Goal: Information Seeking & Learning: Learn about a topic

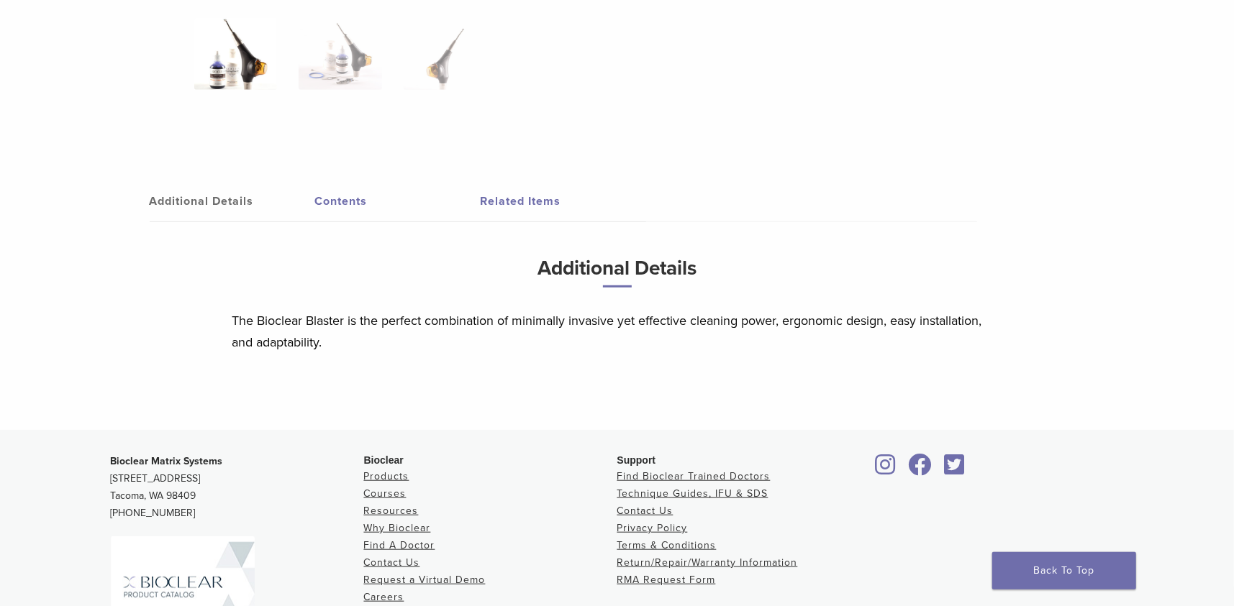
scroll to position [719, 0]
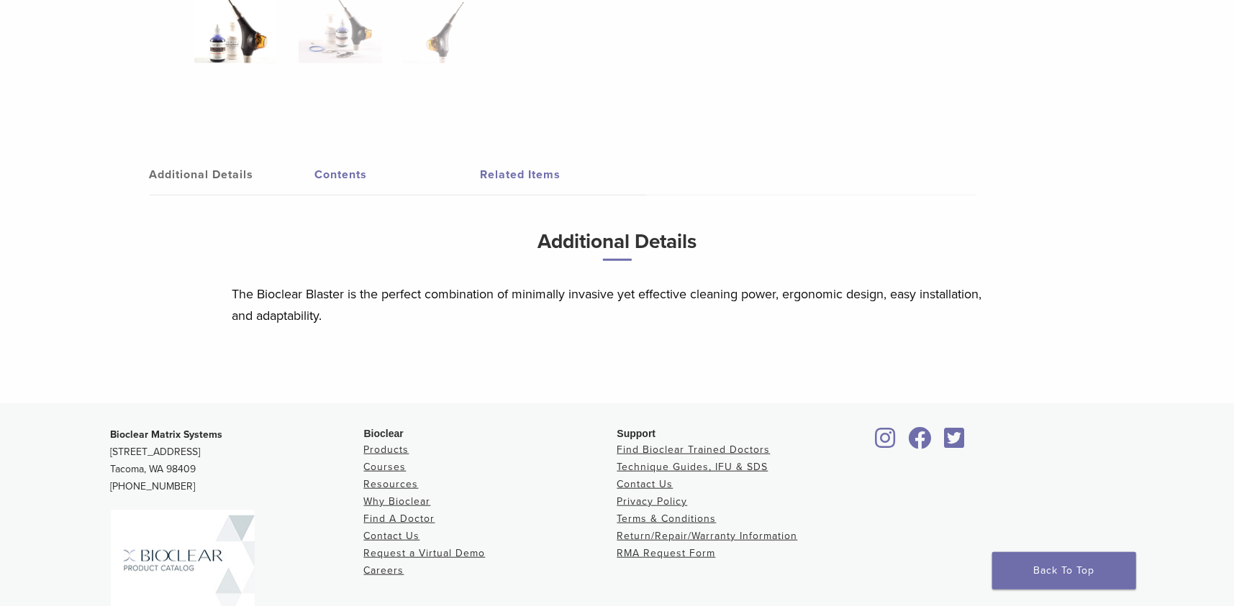
click at [348, 176] on link "Contents" at bounding box center [397, 175] width 165 height 40
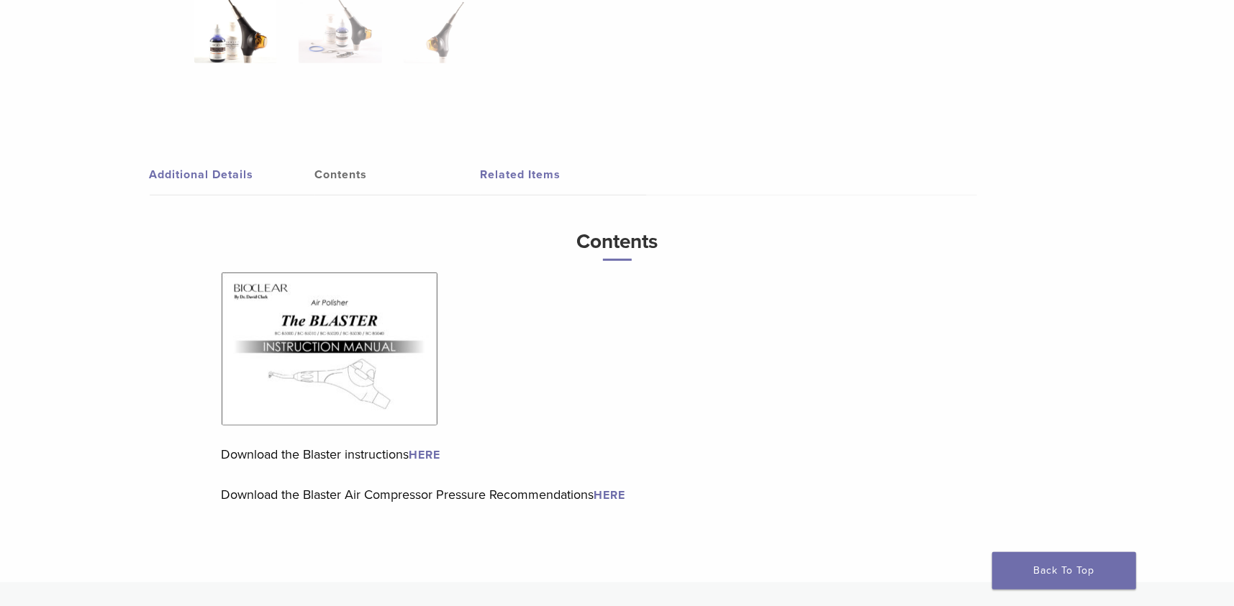
click at [498, 164] on link "Related Items" at bounding box center [562, 175] width 165 height 40
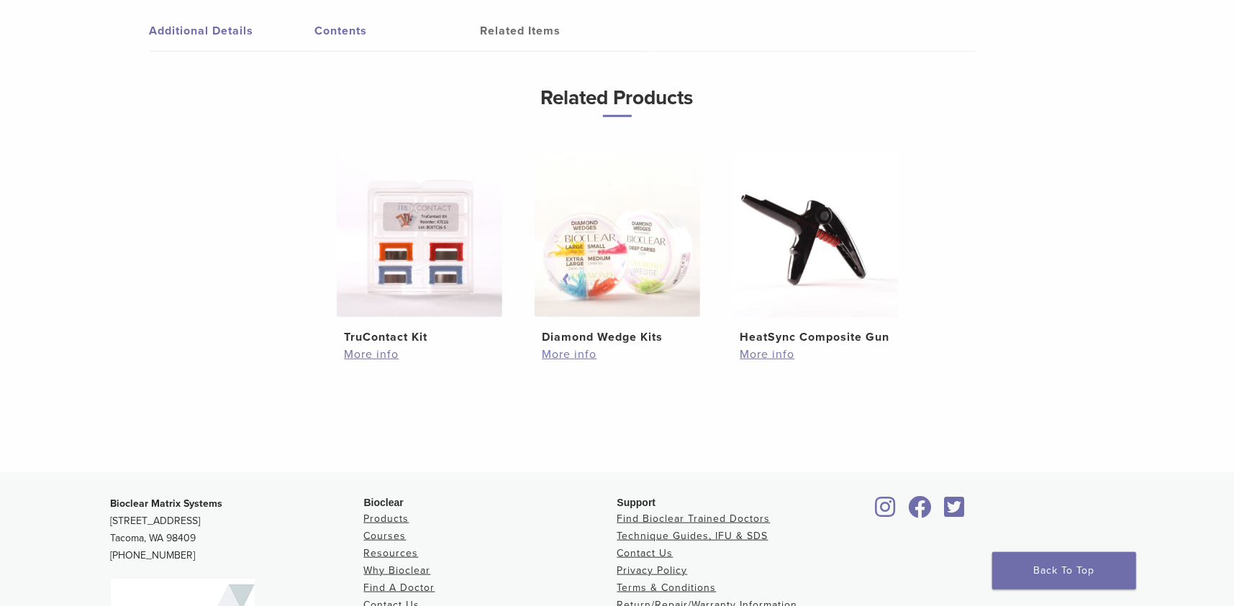
click at [194, 27] on link "Additional Details" at bounding box center [232, 31] width 165 height 40
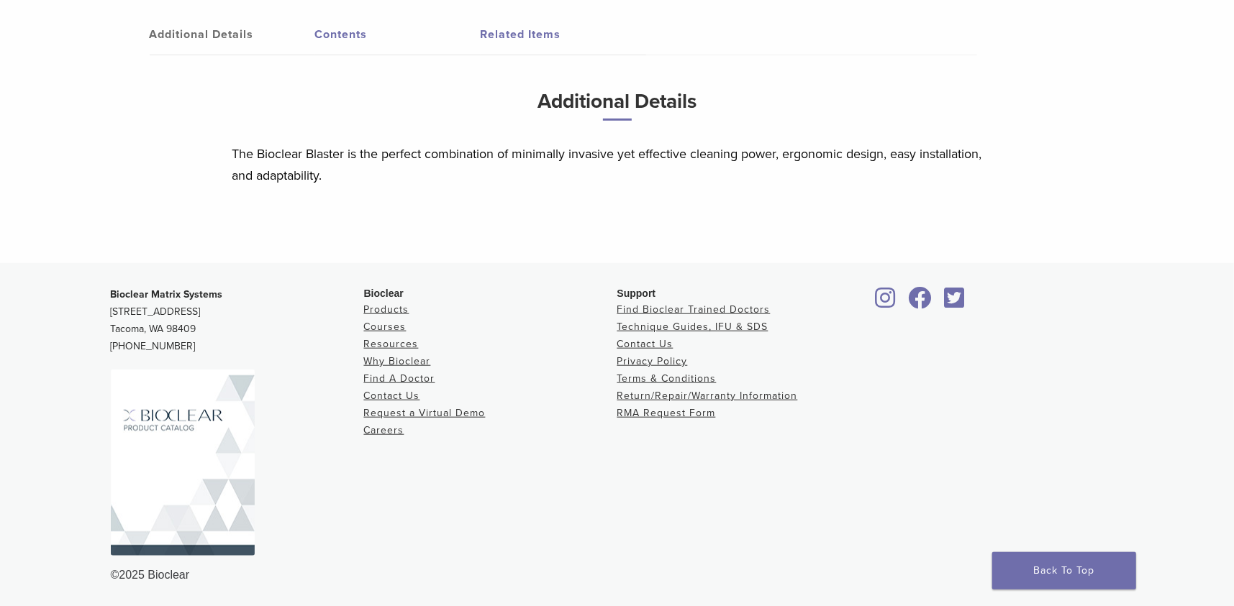
click at [355, 35] on link "Contents" at bounding box center [397, 34] width 165 height 40
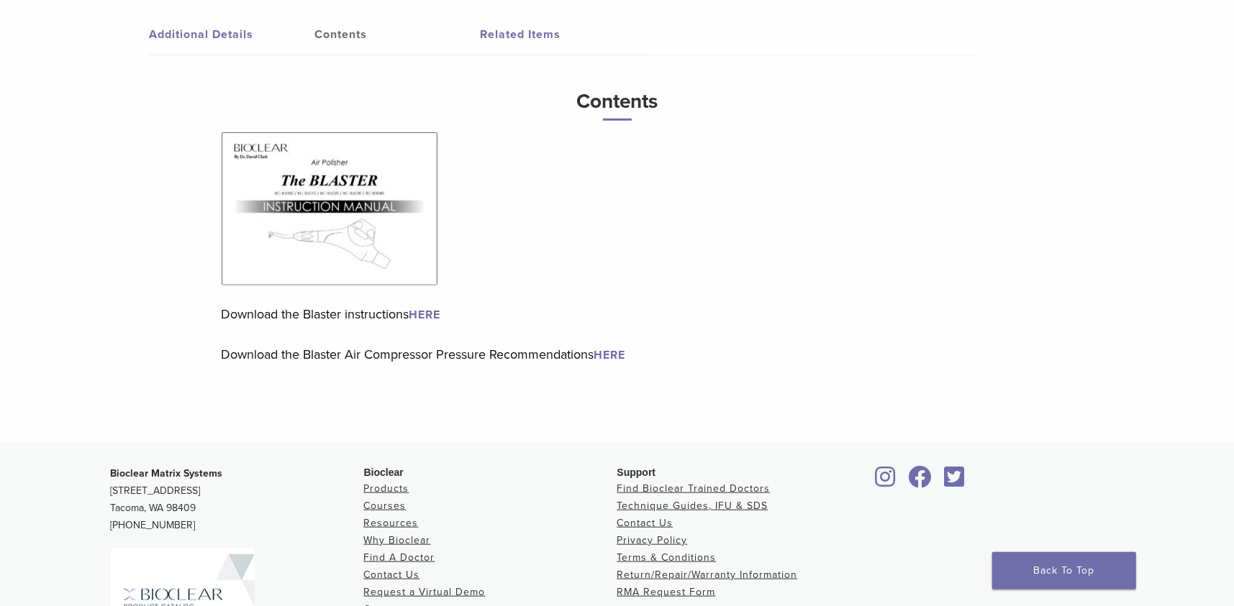
click at [434, 314] on link "HERE" at bounding box center [425, 315] width 32 height 14
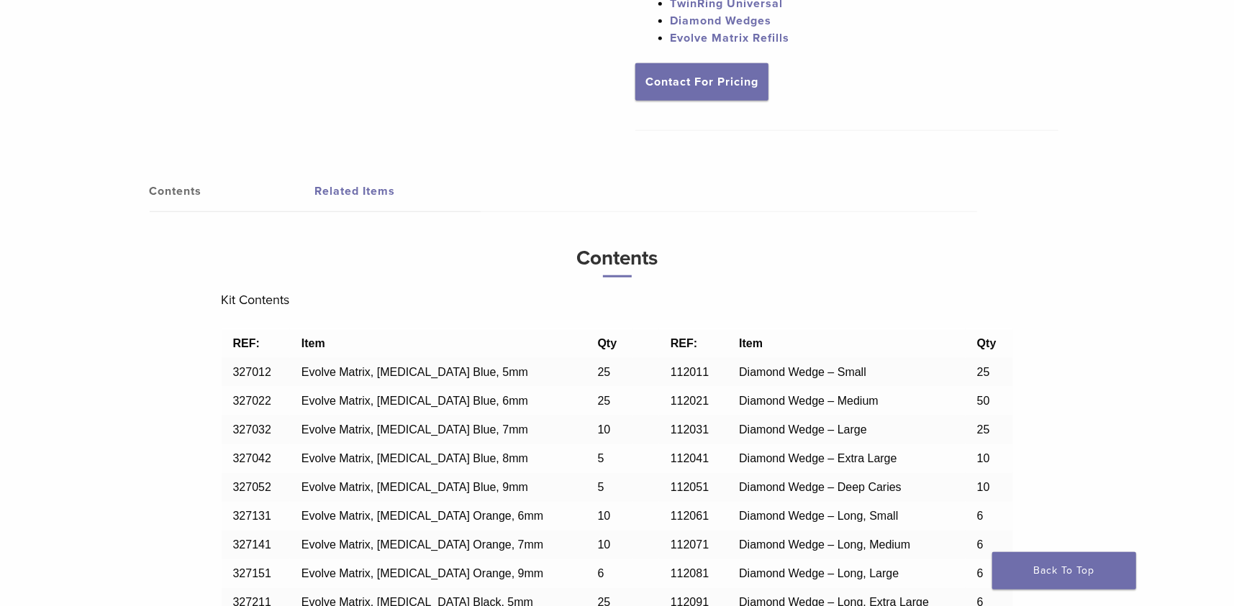
scroll to position [874, 0]
click at [182, 179] on link "Contents" at bounding box center [232, 192] width 165 height 40
click at [189, 191] on link "Contents" at bounding box center [232, 192] width 165 height 40
click at [355, 199] on link "Related Items" at bounding box center [397, 192] width 165 height 40
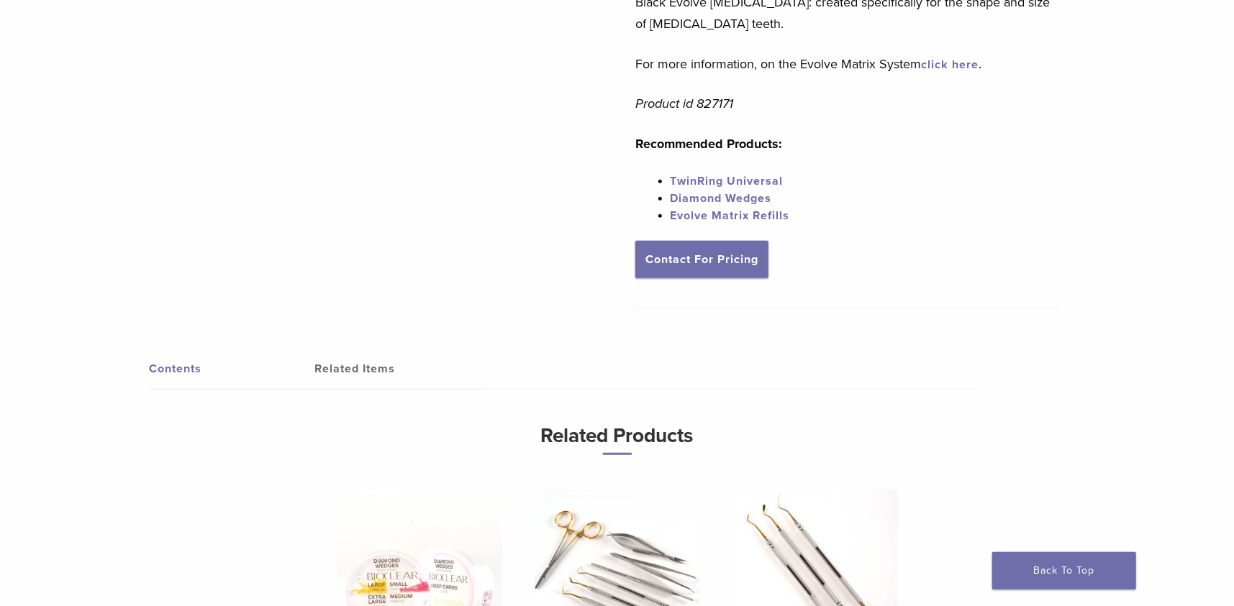
scroll to position [863, 0]
